Goal: Information Seeking & Learning: Compare options

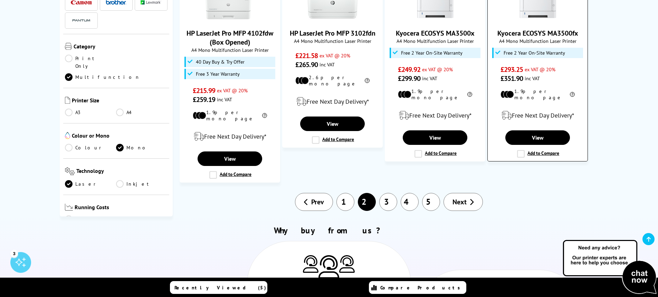
scroll to position [691, 0]
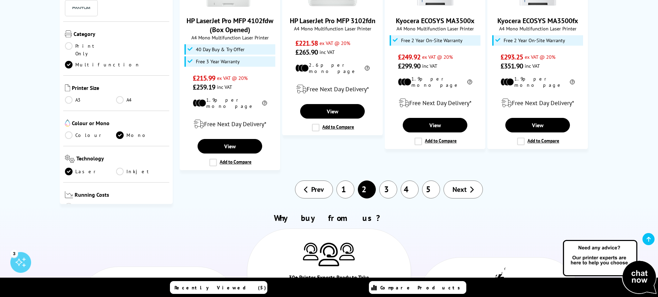
click at [467, 180] on link "Next" at bounding box center [463, 189] width 39 height 18
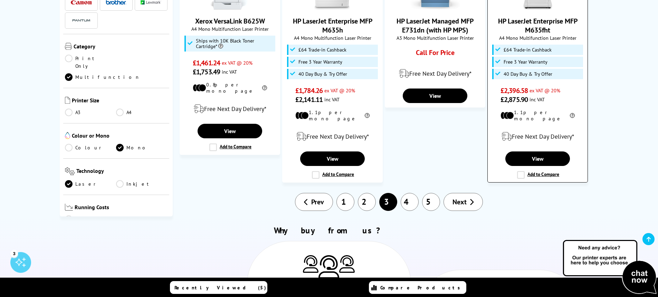
scroll to position [726, 0]
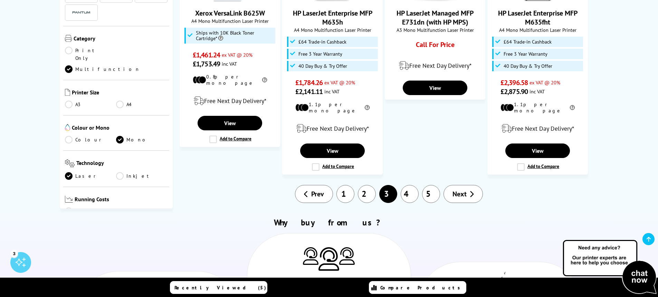
click at [412, 185] on link "4" at bounding box center [410, 194] width 18 height 18
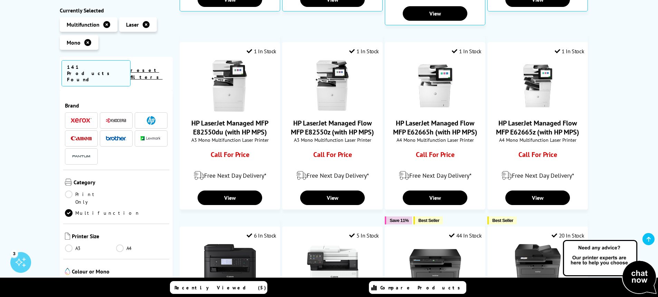
scroll to position [518, 0]
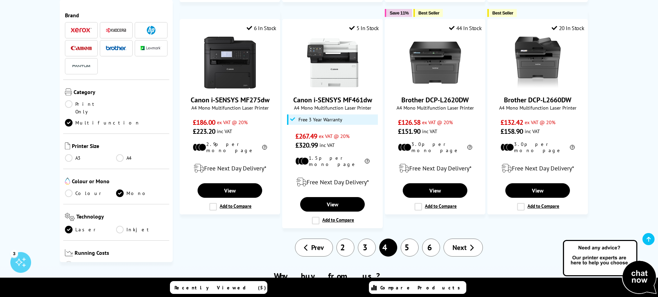
click at [410, 241] on link "5" at bounding box center [410, 247] width 18 height 18
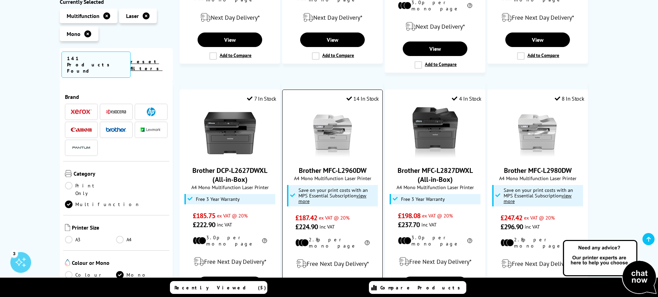
scroll to position [588, 0]
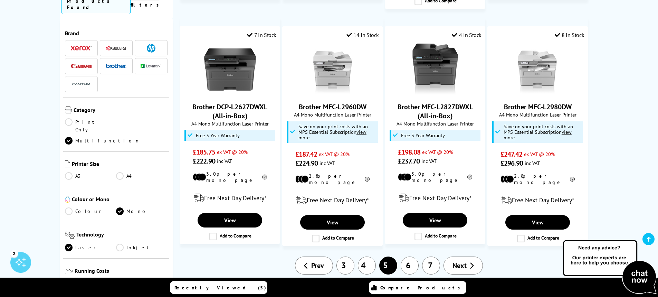
click at [413, 256] on link "6" at bounding box center [410, 265] width 18 height 18
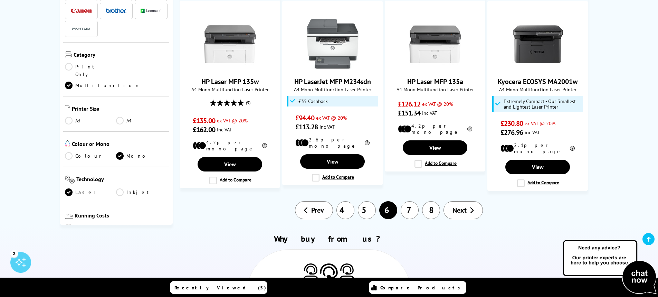
scroll to position [622, 0]
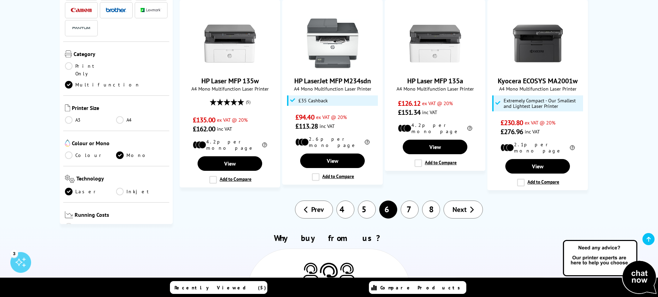
click at [411, 200] on link "7" at bounding box center [410, 209] width 18 height 18
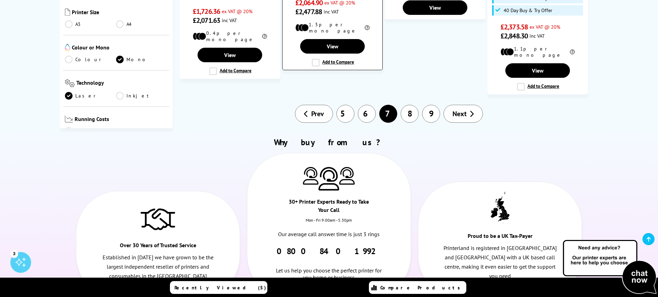
scroll to position [760, 0]
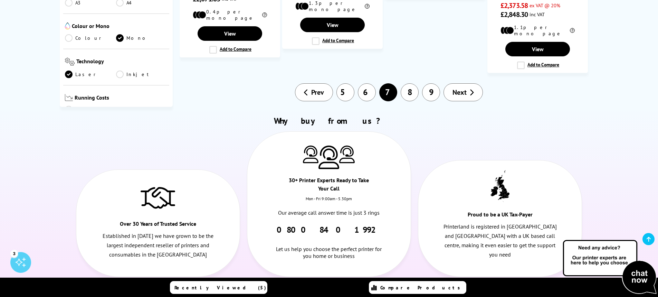
click at [304, 83] on link "Prev" at bounding box center [314, 92] width 38 height 18
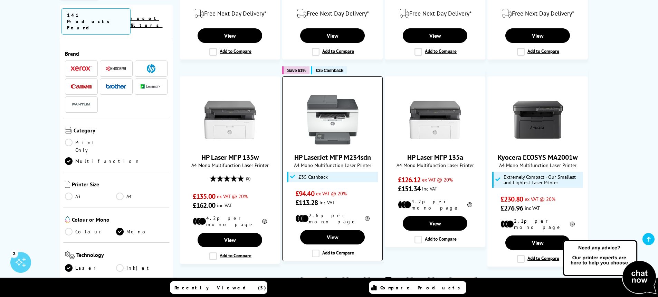
scroll to position [657, 0]
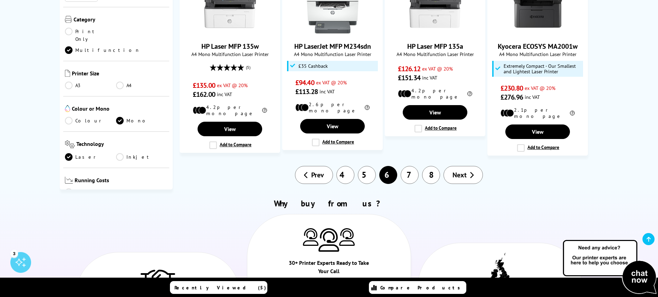
click at [348, 166] on link "4" at bounding box center [346, 175] width 18 height 18
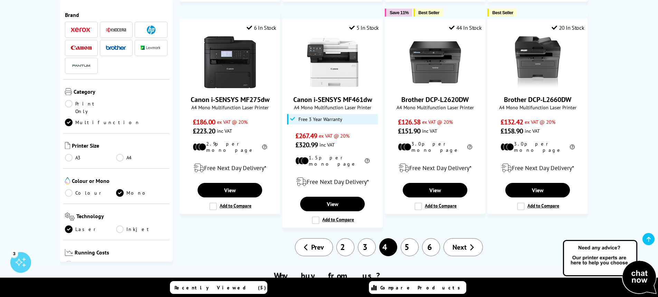
scroll to position [518, 0]
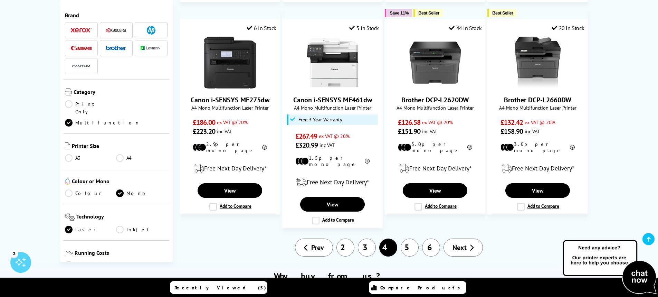
click at [368, 241] on link "3" at bounding box center [367, 247] width 18 height 18
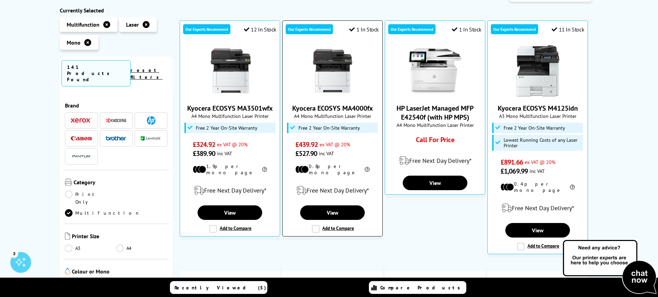
scroll to position [138, 0]
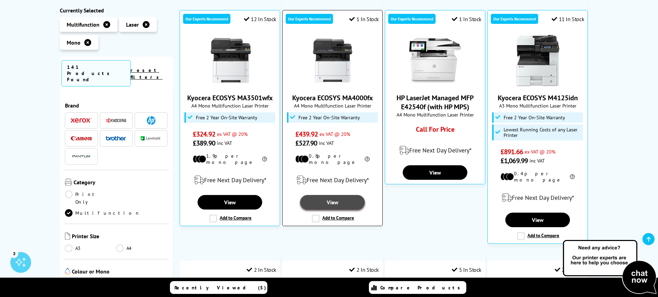
click at [323, 197] on link "View" at bounding box center [332, 202] width 64 height 15
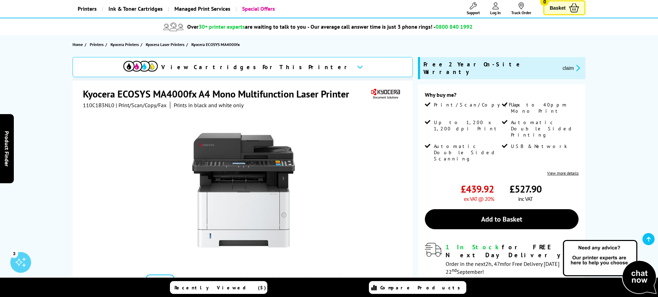
scroll to position [35, 0]
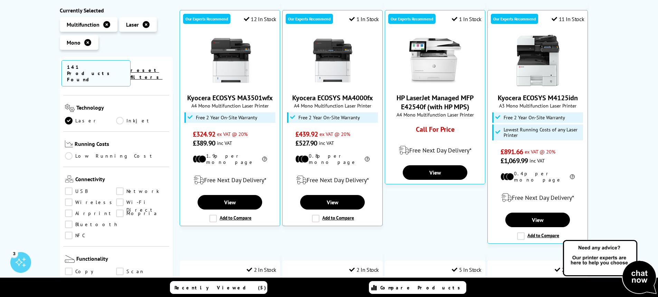
scroll to position [207, 0]
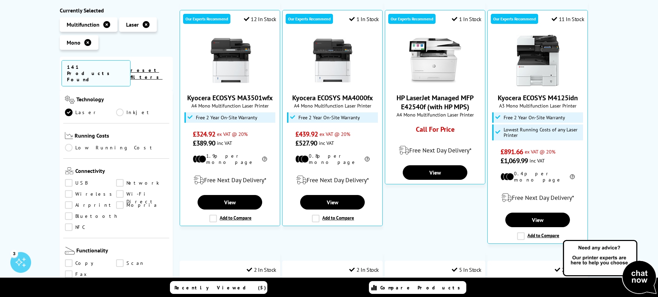
click at [118, 179] on link "Network" at bounding box center [141, 183] width 51 height 8
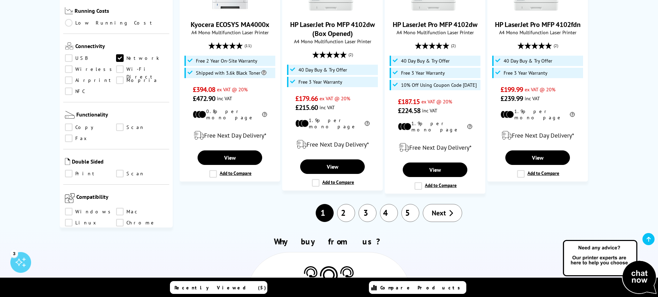
scroll to position [724, 0]
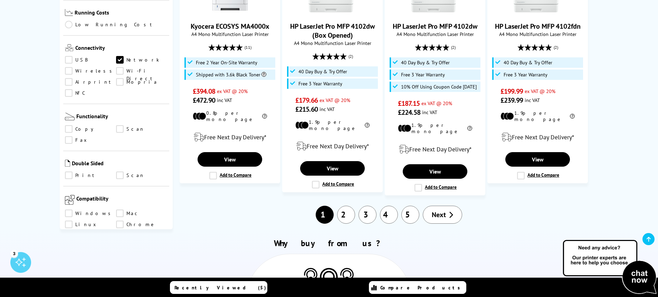
click at [346, 206] on link "2" at bounding box center [346, 215] width 18 height 18
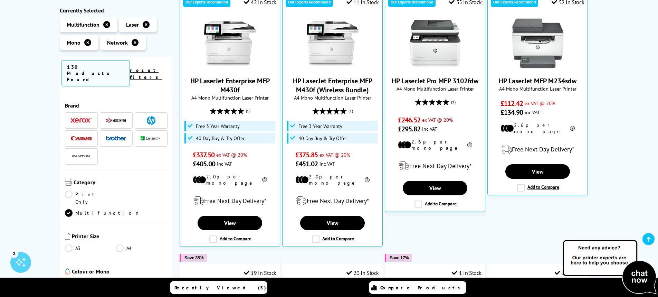
scroll to position [138, 0]
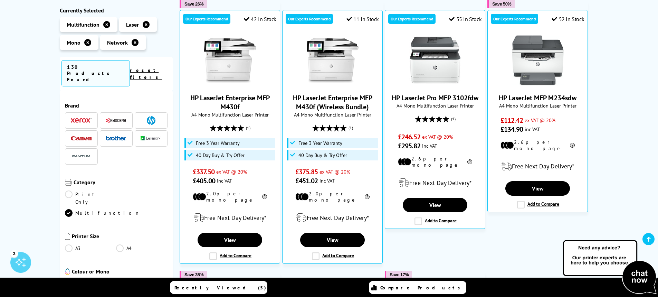
click at [339, 234] on link "View" at bounding box center [332, 240] width 64 height 15
